Goal: Information Seeking & Learning: Learn about a topic

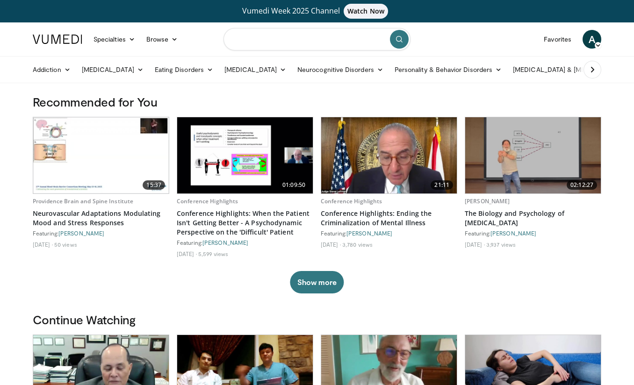
click at [321, 39] on input "Search topics, interventions" at bounding box center [317, 39] width 187 height 22
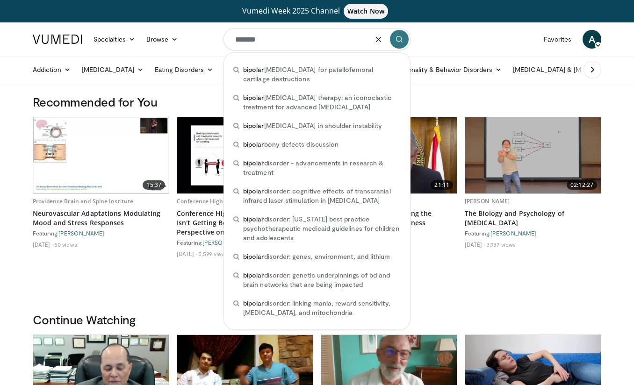
type input "*******"
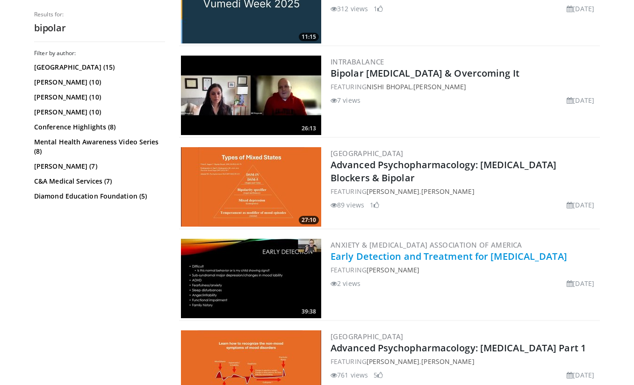
scroll to position [257, 0]
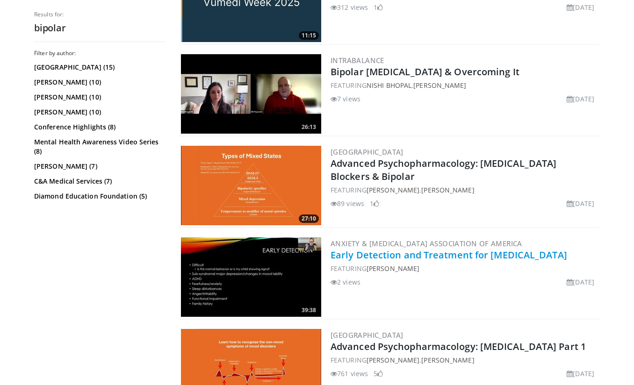
click at [373, 254] on link "Early Detection and Treatment for [MEDICAL_DATA]" at bounding box center [449, 255] width 237 height 13
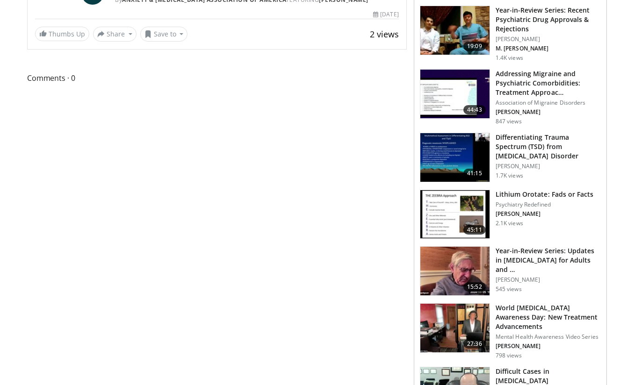
scroll to position [376, 0]
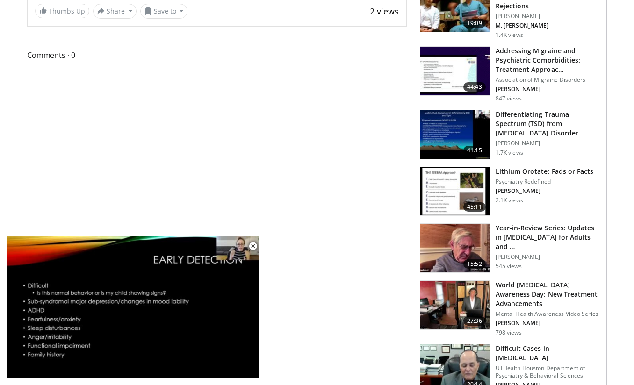
click at [283, 251] on div "**********" at bounding box center [220, 380] width 387 height 1325
click at [519, 348] on h3 "Difficult Cases in [MEDICAL_DATA]" at bounding box center [548, 353] width 105 height 19
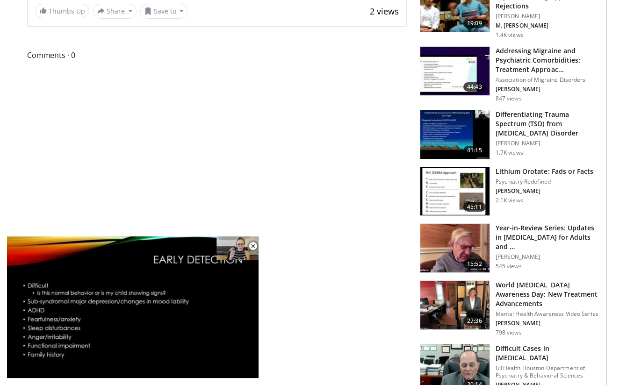
click at [519, 348] on h3 "Difficult Cases in [MEDICAL_DATA]" at bounding box center [548, 353] width 105 height 19
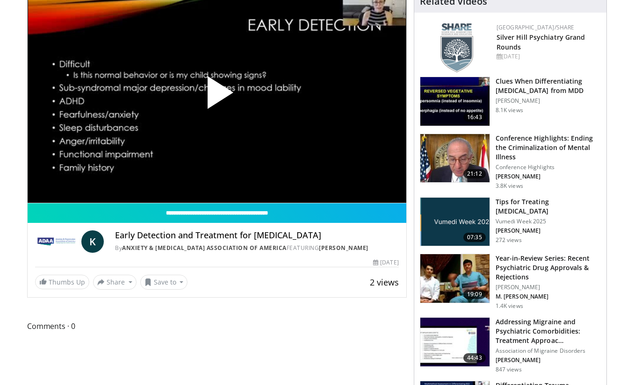
scroll to position [172, 0]
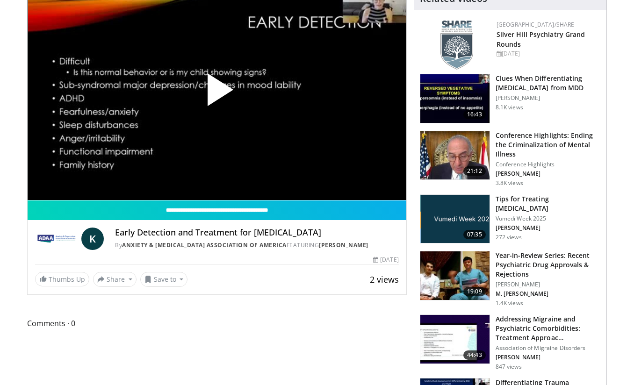
click at [217, 94] on span "Video Player" at bounding box center [217, 94] width 0 height 0
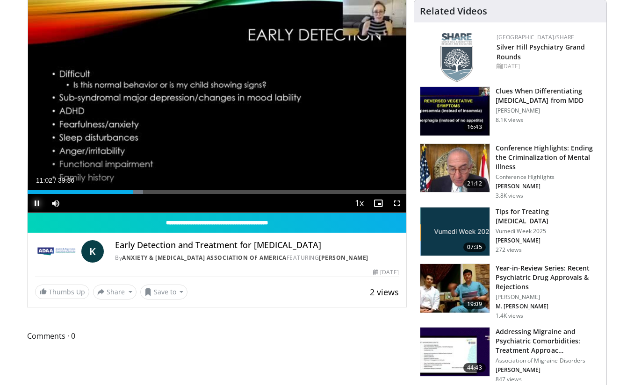
click at [35, 205] on span "Video Player" at bounding box center [37, 203] width 19 height 19
